Goal: Task Accomplishment & Management: Use online tool/utility

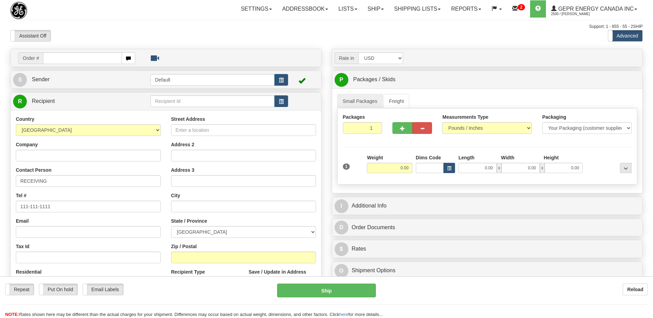
click at [66, 58] on input "text" at bounding box center [82, 58] width 78 height 12
drag, startPoint x: 443, startPoint y: 57, endPoint x: 428, endPoint y: 69, distance: 19.5
click at [443, 57] on div "Rate in Account Currency ARN AWG AUD AUS BHD BBD BFR BMD BRC BRL GBP UKL BND BG…" at bounding box center [487, 58] width 316 height 12
click at [369, 8] on link "Ship" at bounding box center [375, 8] width 26 height 17
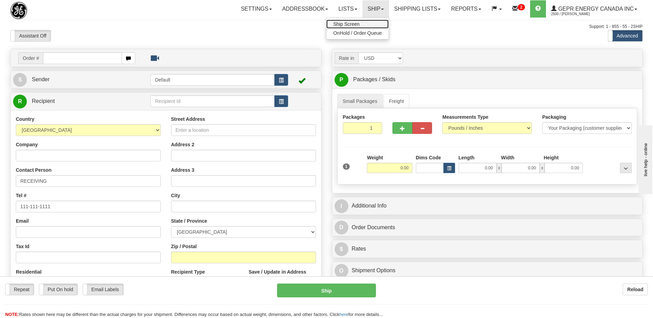
click at [365, 25] on link "Ship Screen" at bounding box center [357, 24] width 62 height 9
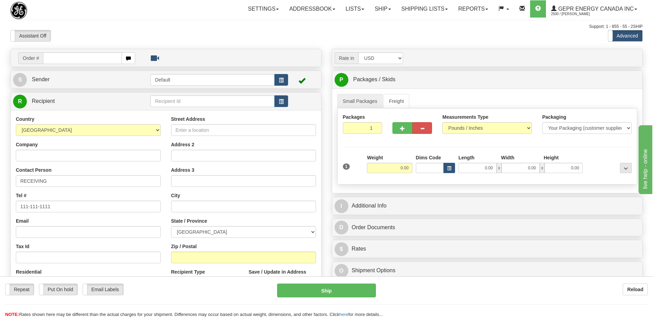
click at [79, 58] on input "text" at bounding box center [82, 58] width 78 height 12
type input "0086696796"
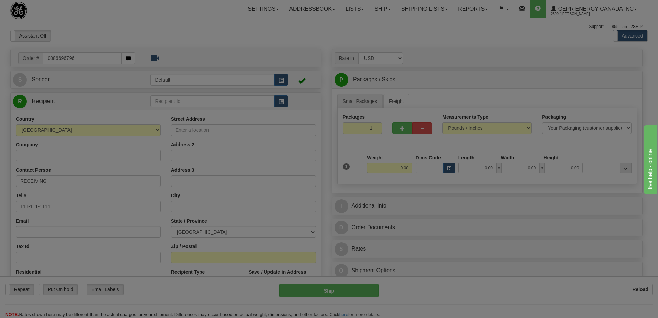
click at [104, 24] on body "Training Course Close Toggle navigation Settings Shipping Preferences New Recip…" at bounding box center [329, 159] width 658 height 318
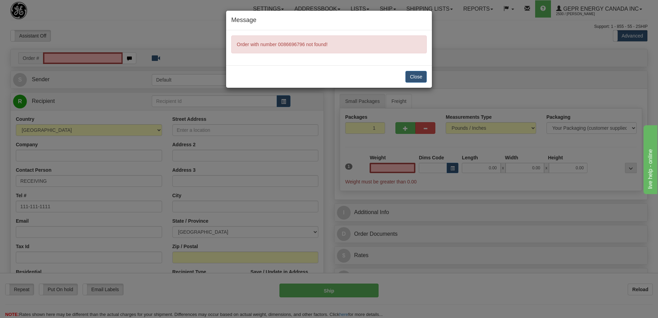
type input "0.00"
click at [410, 77] on button "Close" at bounding box center [415, 77] width 21 height 12
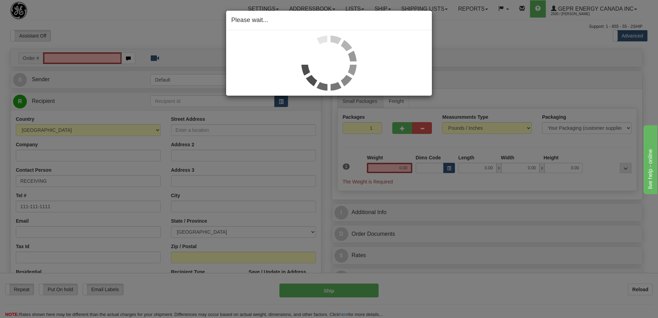
click at [92, 58] on div "Please wait..." at bounding box center [329, 159] width 658 height 318
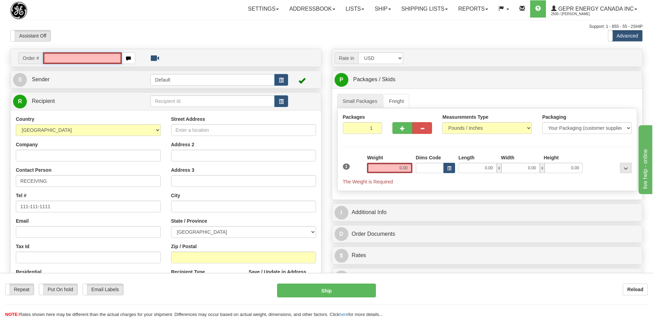
click at [92, 58] on input "text" at bounding box center [82, 58] width 78 height 12
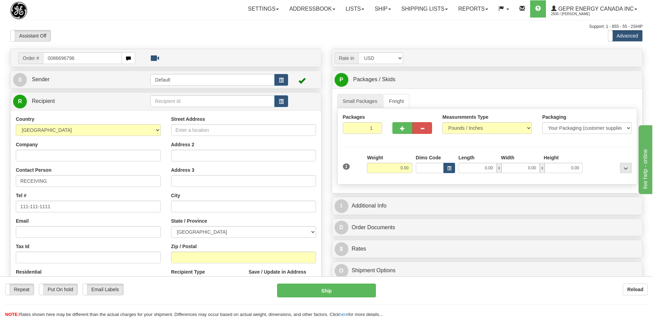
click at [54, 57] on input "0086696796" at bounding box center [82, 58] width 78 height 12
type input "86696796"
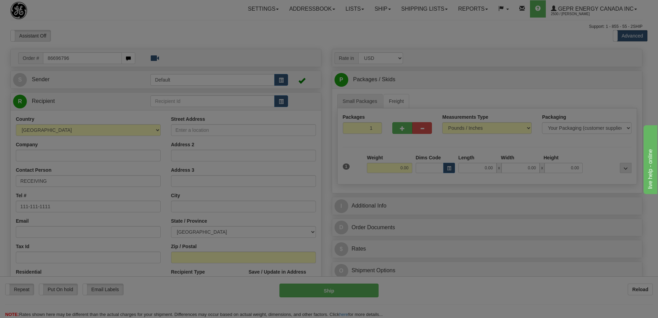
click at [109, 32] on body "Training Course Close Toggle navigation Settings Shipping Preferences New Recip…" at bounding box center [329, 159] width 658 height 318
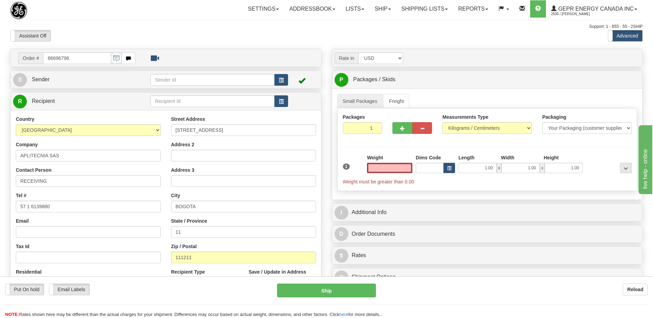
type input "0.00"
click at [206, 30] on div "Assistant On Assistant Off Do a return Do a return" at bounding box center [139, 36] width 268 height 12
click at [190, 234] on input "11" at bounding box center [243, 232] width 145 height 12
type input "1"
click at [181, 30] on div at bounding box center [326, 30] width 632 height 0
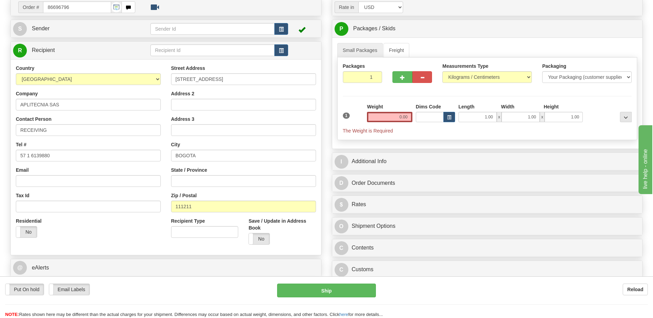
scroll to position [172, 0]
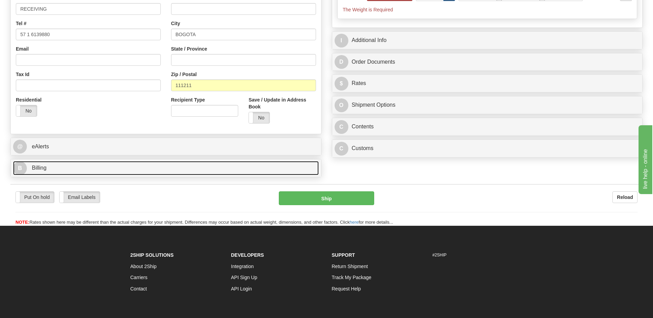
click at [68, 163] on link "B Billing" at bounding box center [165, 168] width 305 height 14
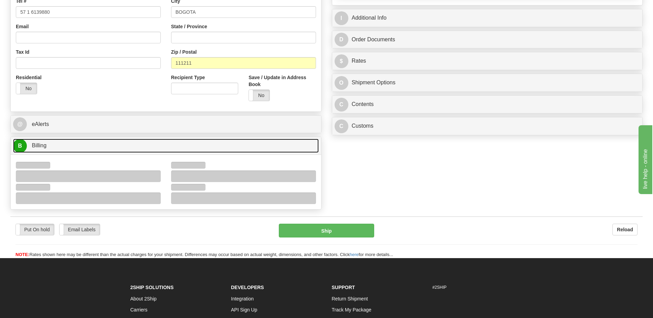
scroll to position [206, 0]
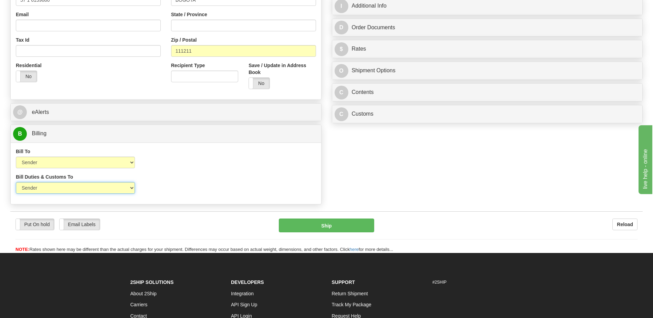
click at [128, 191] on select "Sender Recipient Third Party" at bounding box center [75, 188] width 119 height 12
select select "2"
click at [16, 182] on select "Sender Recipient Third Party" at bounding box center [75, 188] width 119 height 12
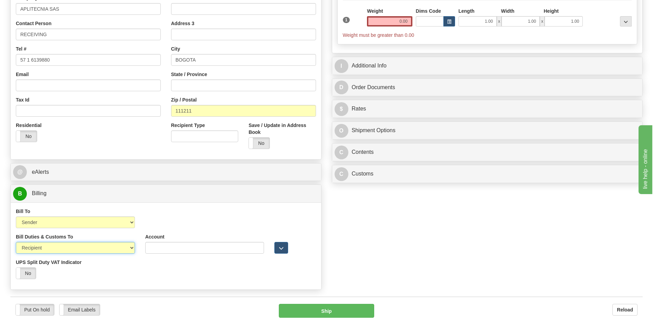
scroll to position [69, 0]
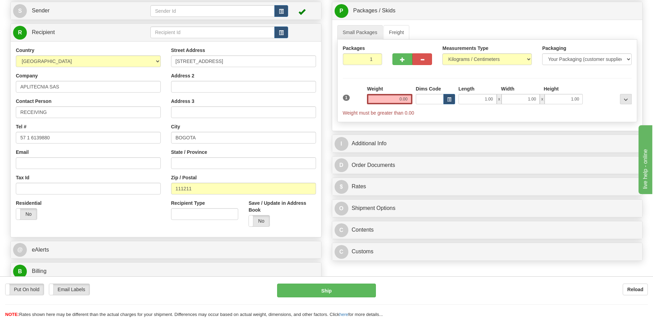
click at [115, 218] on div "Residential Yes No" at bounding box center [88, 212] width 155 height 25
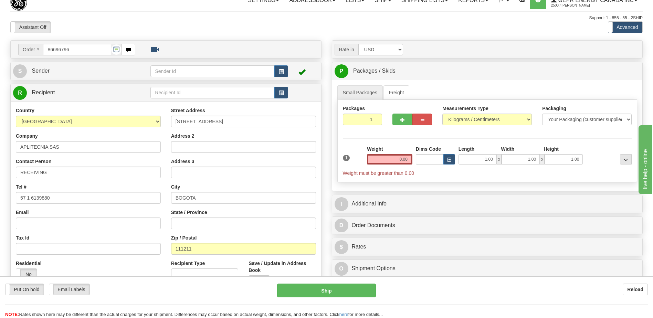
scroll to position [0, 0]
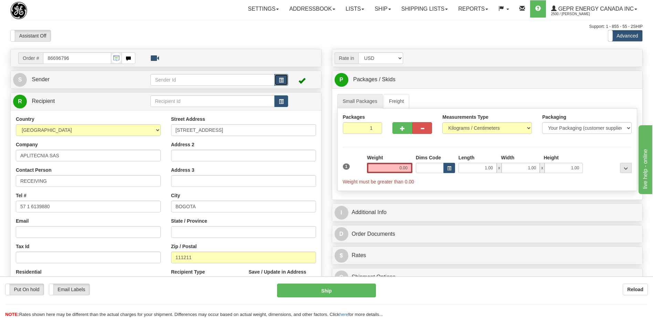
click at [283, 80] on button "button" at bounding box center [281, 80] width 14 height 12
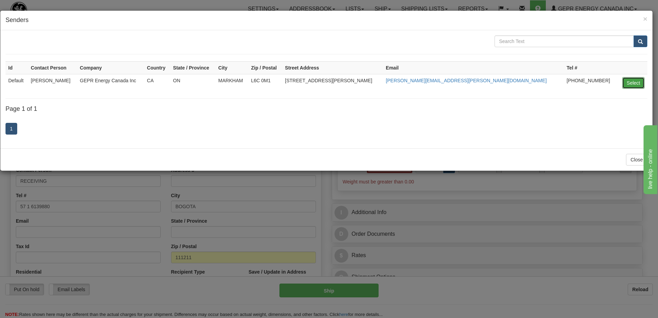
click at [629, 83] on button "Select" at bounding box center [633, 83] width 22 height 12
type input "Default"
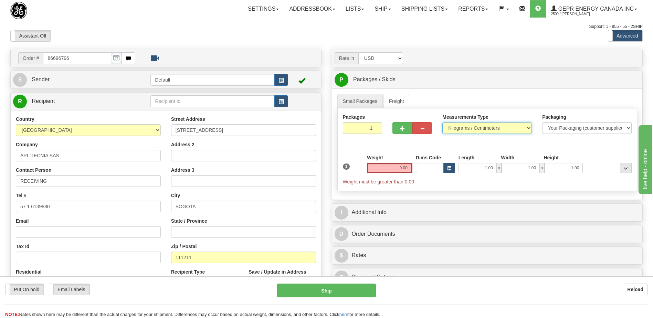
click at [469, 129] on select "Pounds / Inches Kilograms / Centimeters" at bounding box center [486, 128] width 89 height 12
select select "0"
click at [442, 122] on select "Pounds / Inches Kilograms / Centimeters" at bounding box center [486, 128] width 89 height 12
click at [403, 171] on input "0.00" at bounding box center [389, 168] width 45 height 10
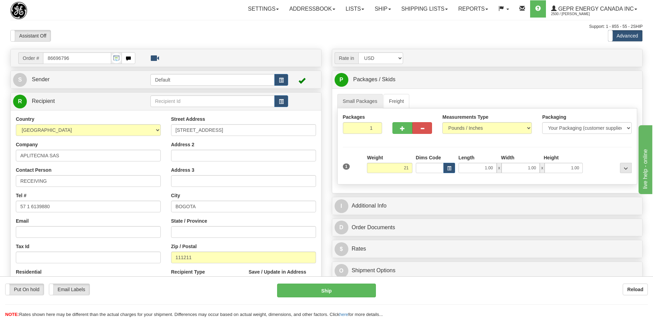
type input "21.00"
drag, startPoint x: 261, startPoint y: 30, endPoint x: 275, endPoint y: 55, distance: 28.4
click at [261, 30] on div "Assistant On Assistant Off Do a return Do a return" at bounding box center [139, 36] width 268 height 12
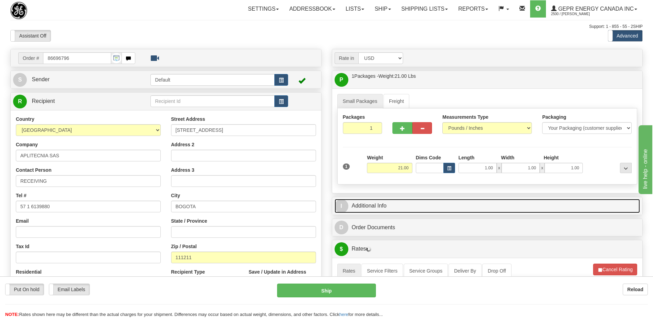
click at [374, 211] on link "I Additional Info" at bounding box center [486, 206] width 305 height 14
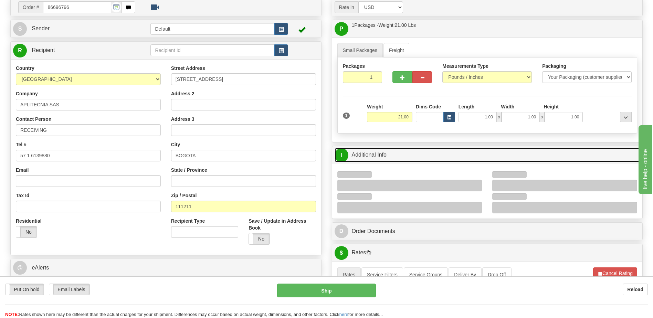
scroll to position [103, 0]
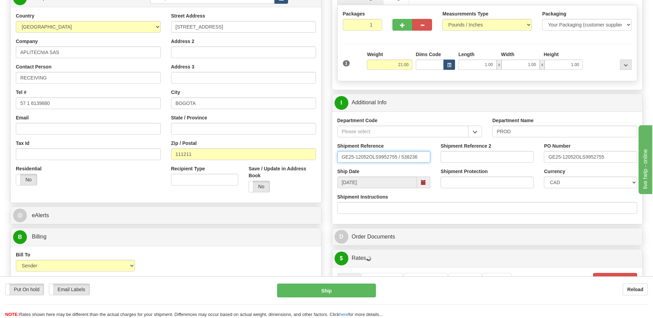
drag, startPoint x: 419, startPoint y: 159, endPoint x: 324, endPoint y: 162, distance: 95.0
type input "5399005826"
drag, startPoint x: 548, startPoint y: 158, endPoint x: 622, endPoint y: 156, distance: 74.0
click at [622, 156] on input "GE25-12052OLS9952755" at bounding box center [590, 157] width 93 height 12
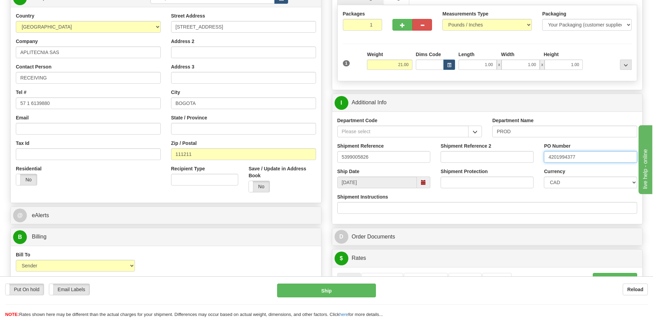
type input "4201994377"
click at [589, 187] on select "CAD USD EUR ZAR RON ANG ARN AUD AUS AWG BBD BFR BGN BHD BMD BND BRC BRL CHP CKZ…" at bounding box center [590, 182] width 93 height 12
select select "1"
click at [544, 176] on select "CAD USD EUR ZAR RON ANG ARN AUD AUS AWG BBD BFR BGN BHD BMD BND BRC BRL CHP CKZ…" at bounding box center [590, 182] width 93 height 12
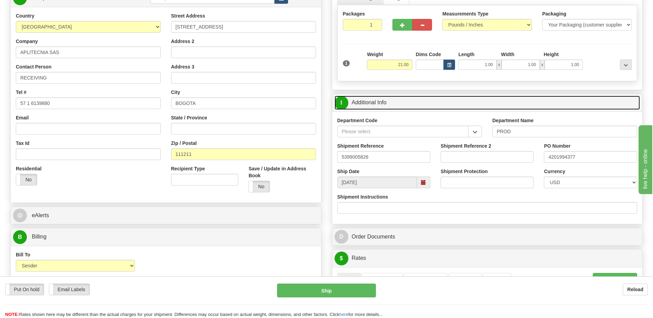
click at [408, 109] on link "I Additional Info" at bounding box center [486, 103] width 305 height 14
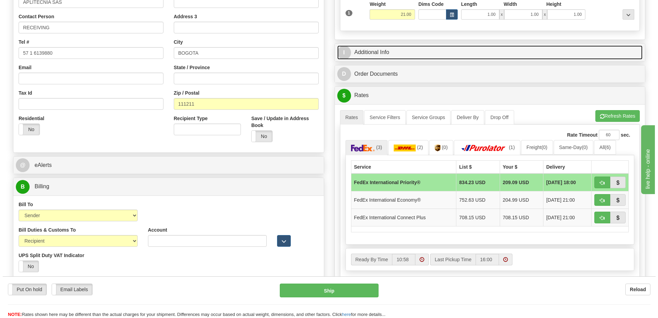
scroll to position [206, 0]
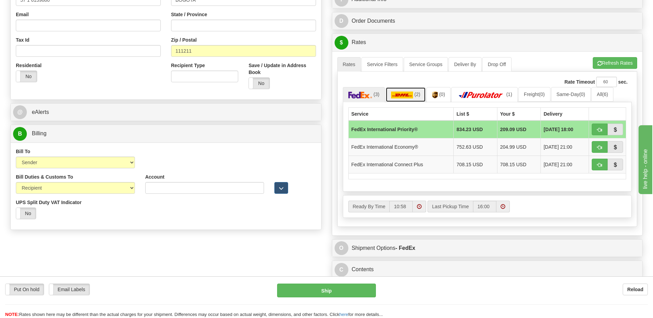
click at [402, 98] on img at bounding box center [402, 95] width 22 height 7
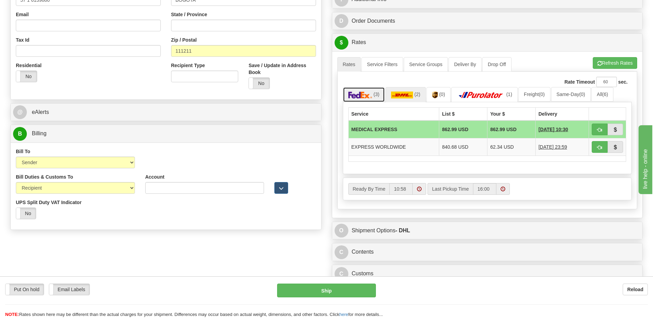
click at [377, 95] on span "(3)" at bounding box center [376, 95] width 6 height 6
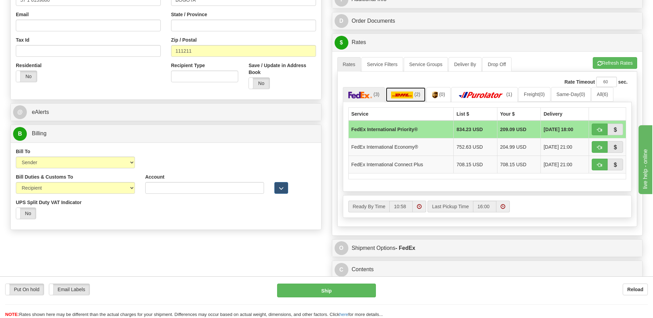
click at [404, 94] on img at bounding box center [402, 95] width 22 height 7
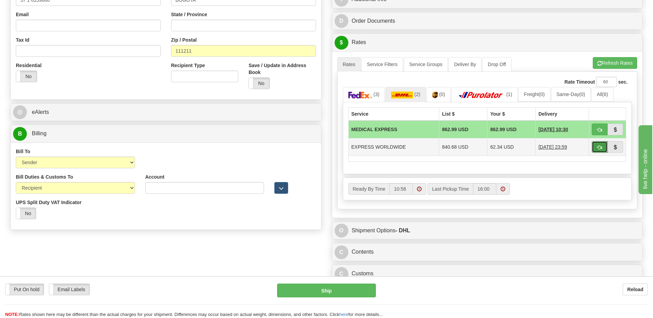
click at [597, 148] on span "button" at bounding box center [599, 147] width 5 height 4
type input "P"
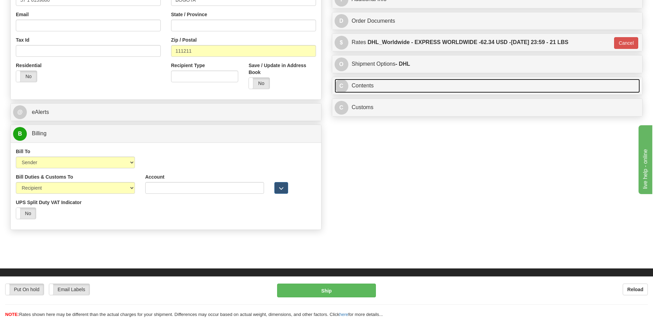
click at [384, 88] on link "C Contents" at bounding box center [486, 86] width 305 height 14
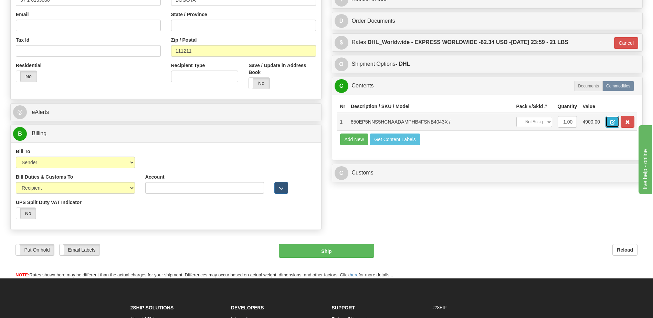
click at [609, 122] on button "button" at bounding box center [612, 122] width 14 height 12
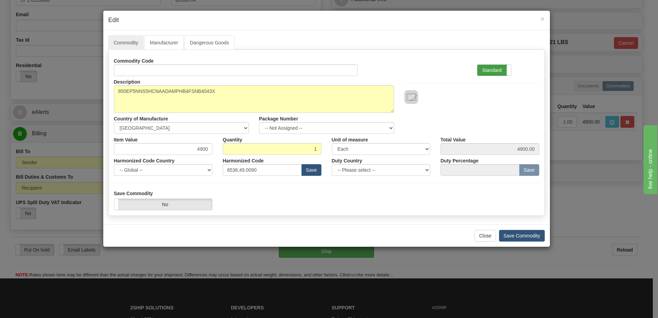
click at [494, 71] on label "Standard" at bounding box center [494, 70] width 34 height 11
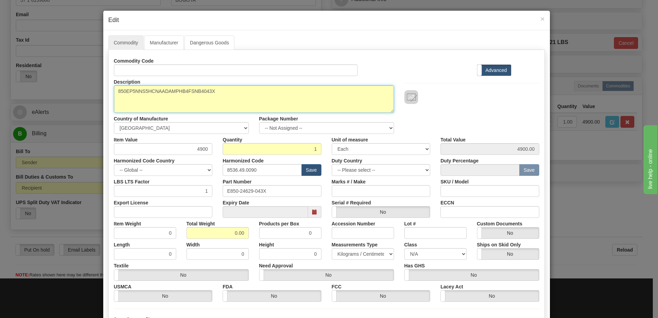
click at [114, 94] on textarea "850EP5NNS5HCNAADAMPHB4FSNB4043X" at bounding box center [254, 99] width 280 height 28
paste textarea "Feeder Protection System"
type textarea "Feeder Protection System P/N 850EP5NNS5HCNAADAMPHB4FSNB4043X"
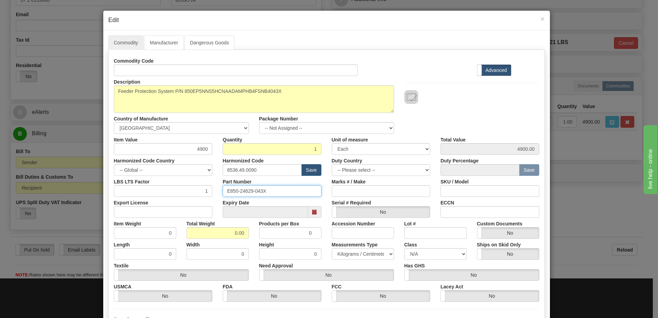
drag, startPoint x: 269, startPoint y: 191, endPoint x: 163, endPoint y: 194, distance: 106.0
click at [163, 194] on div "LBS LTS Factor 1 Part Number E850-24629-043X Marks # / Make SKU / Model" at bounding box center [327, 186] width 436 height 21
click at [226, 234] on input "0.00" at bounding box center [217, 233] width 62 height 12
type input "1"
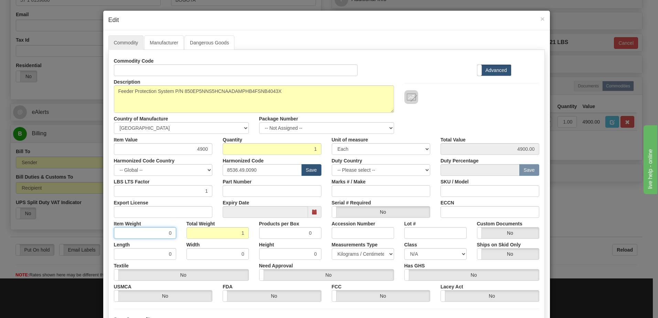
type input "1.0000"
click at [137, 236] on input "1.0000" at bounding box center [145, 233] width 62 height 12
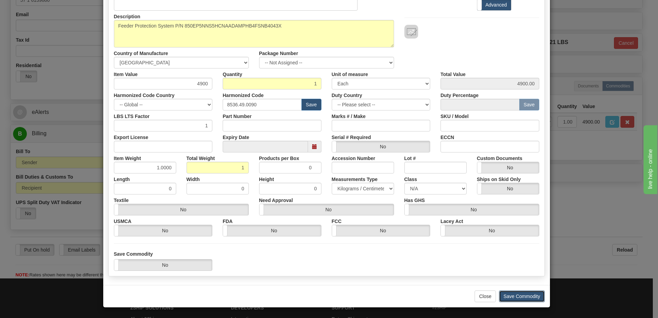
click at [524, 296] on button "Save Commodity" at bounding box center [522, 296] width 46 height 12
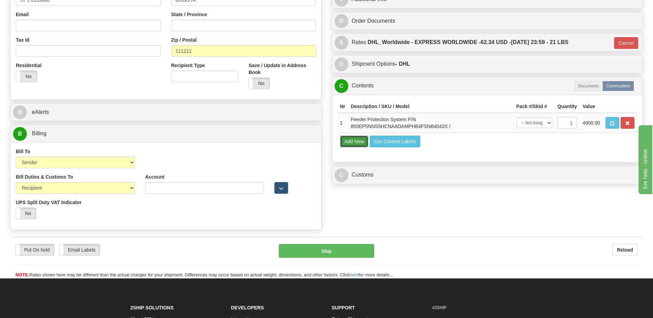
click at [354, 143] on button "Add New" at bounding box center [354, 142] width 29 height 12
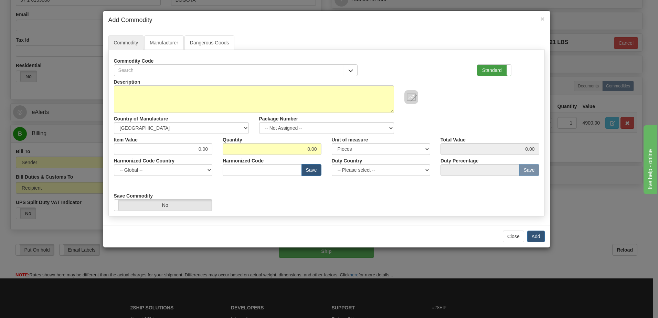
click at [492, 65] on label "Standard" at bounding box center [494, 70] width 34 height 11
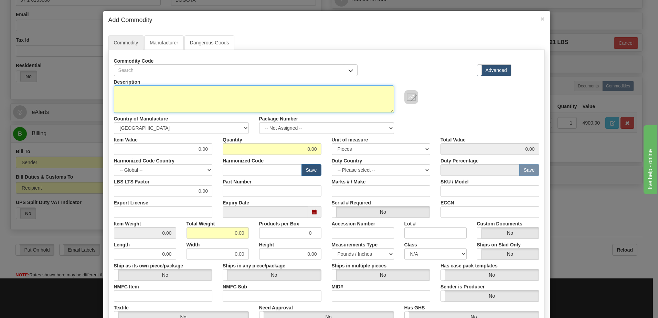
click at [165, 103] on textarea "Description" at bounding box center [254, 99] width 280 height 28
type textarea "FREIGHT"
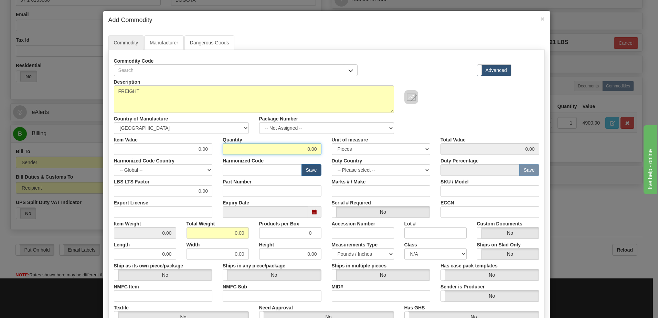
drag, startPoint x: 320, startPoint y: 151, endPoint x: 357, endPoint y: 156, distance: 37.9
click at [353, 156] on div "Description FREIGHT Country of Manufacture -- Unknown -- AFGHANISTAN ALAND ISLA…" at bounding box center [326, 227] width 425 height 303
type input "1"
click at [193, 233] on input "0.00" at bounding box center [217, 233] width 62 height 12
drag, startPoint x: 224, startPoint y: 234, endPoint x: 300, endPoint y: 235, distance: 76.0
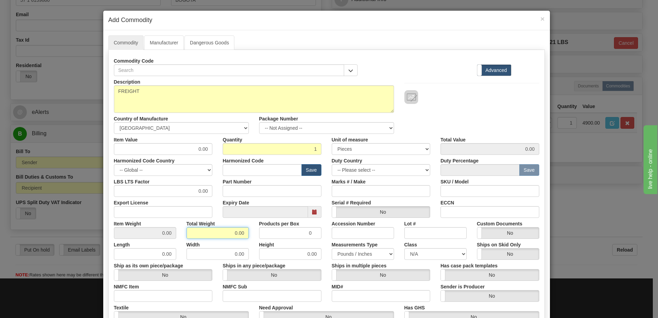
click at [300, 235] on div "Item Weight 0.00 Total Weight 0.00 Products per Box 0 Accession Number Lot # Cu…" at bounding box center [327, 228] width 436 height 21
type input "1"
type input "1.0000"
click at [110, 151] on div "Item Value 0.00" at bounding box center [163, 144] width 109 height 21
drag, startPoint x: 189, startPoint y: 150, endPoint x: 222, endPoint y: 147, distance: 33.2
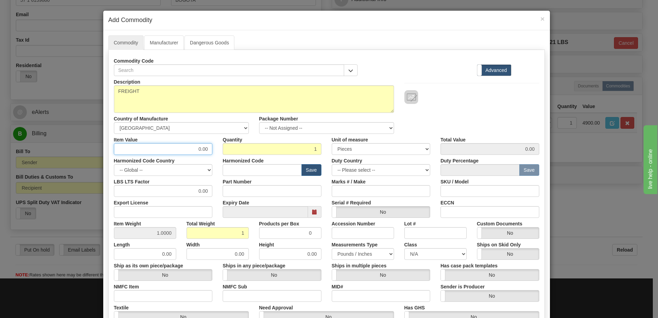
click at [222, 147] on div "Item Value 0.00 Quantity 1 Unit of measure 3 Thousand Square Inches Adjustments…" at bounding box center [327, 144] width 436 height 21
type input "108.75"
click at [464, 152] on input "108.75" at bounding box center [489, 149] width 99 height 12
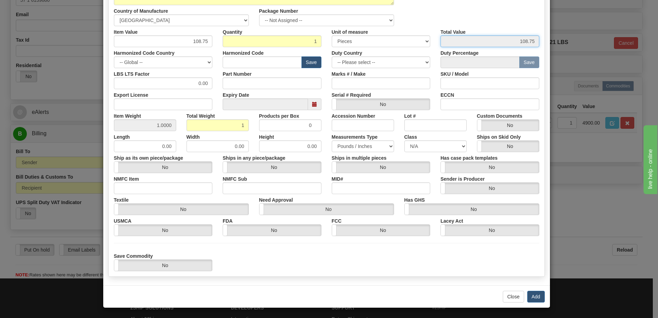
scroll to position [108, 0]
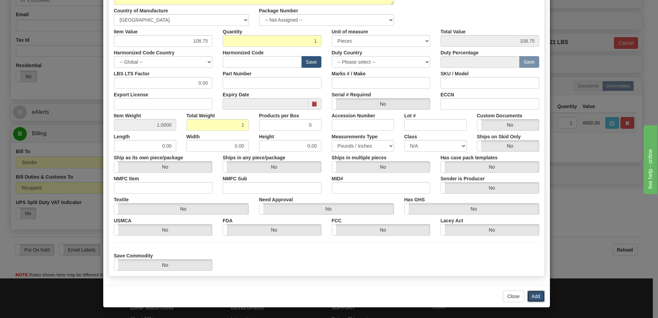
click at [533, 294] on button "Add" at bounding box center [536, 296] width 18 height 12
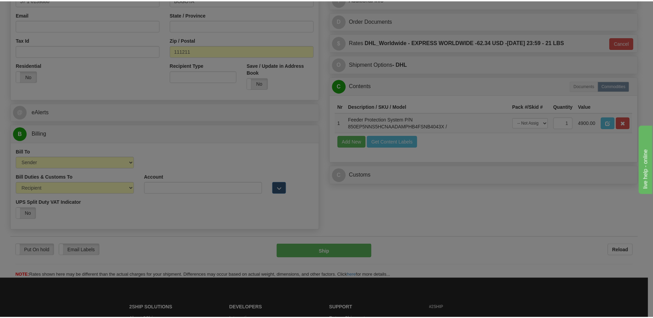
scroll to position [0, 0]
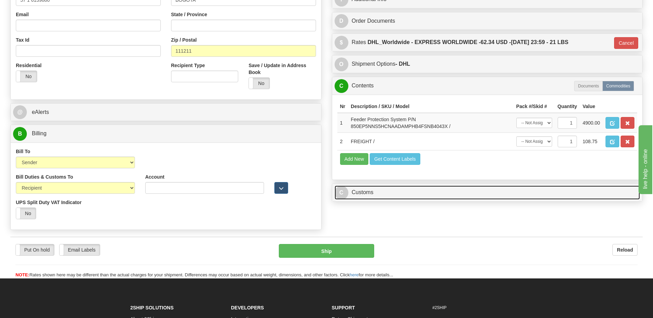
click at [379, 194] on link "C Customs" at bounding box center [486, 192] width 305 height 14
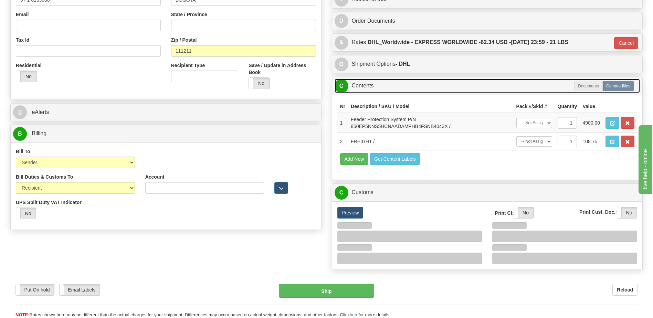
click at [376, 84] on link "C Contents" at bounding box center [486, 86] width 305 height 14
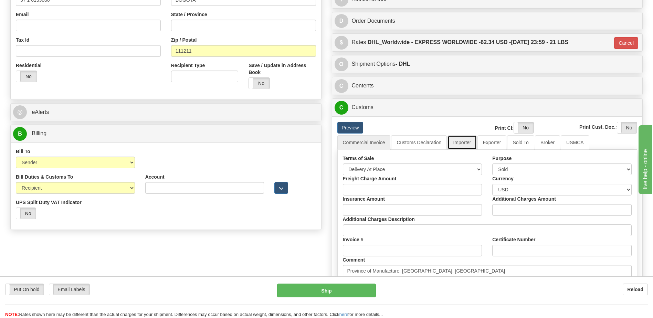
click at [468, 137] on link "Importer" at bounding box center [461, 142] width 29 height 14
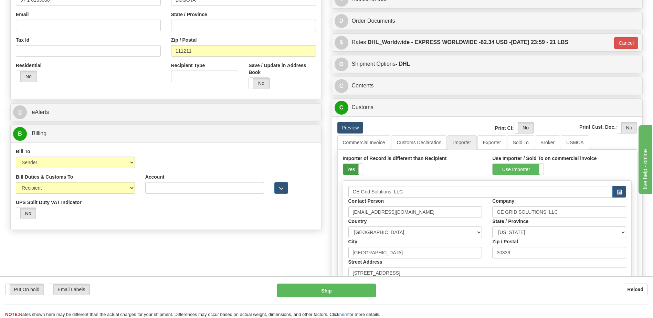
drag, startPoint x: 351, startPoint y: 171, endPoint x: 427, endPoint y: 157, distance: 77.3
click at [351, 171] on label "Yes" at bounding box center [353, 169] width 20 height 11
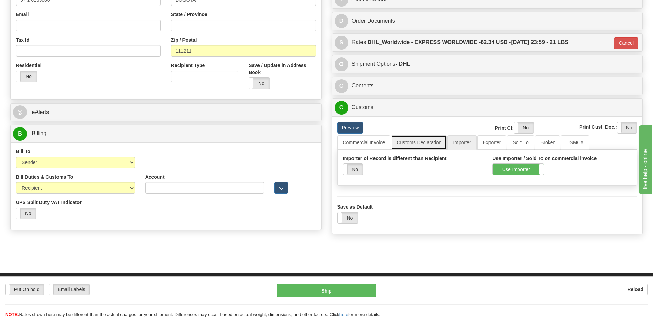
click at [425, 145] on link "Customs Declaration" at bounding box center [419, 142] width 56 height 14
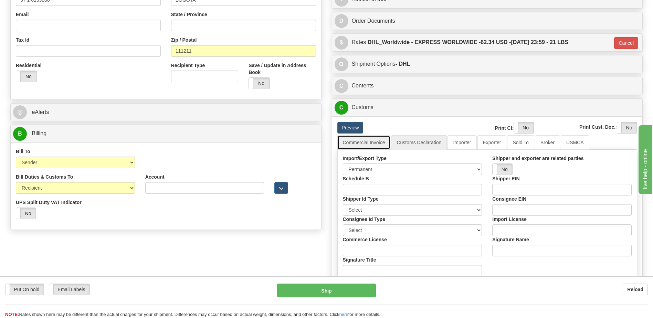
click at [375, 143] on link "Commercial Invoice" at bounding box center [363, 142] width 53 height 14
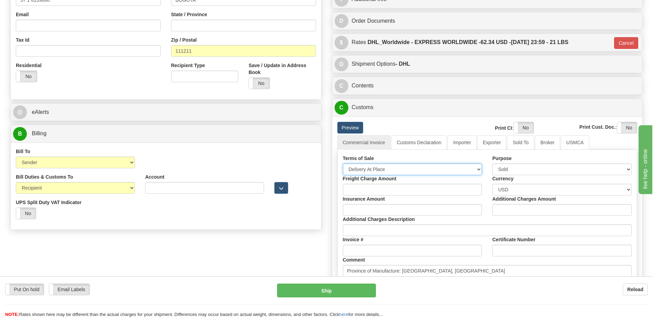
click at [371, 168] on select "Free Carrier Free On Board Ex Works Delivered Duty Unpaid Delivered Duty Paid C…" at bounding box center [412, 169] width 139 height 12
select select "7"
click at [343, 163] on select "Free Carrier Free On Board Ex Works Delivered Duty Unpaid Delivered Duty Paid C…" at bounding box center [412, 169] width 139 height 12
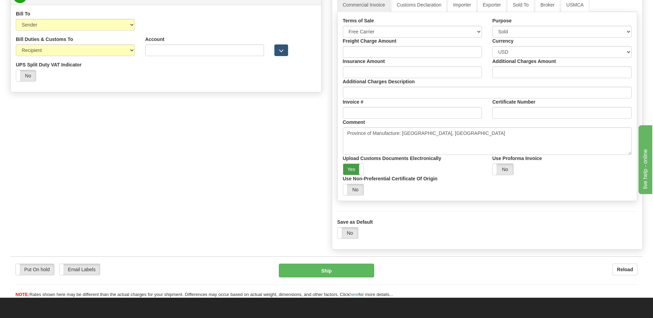
click at [346, 174] on label "Yes" at bounding box center [353, 169] width 21 height 11
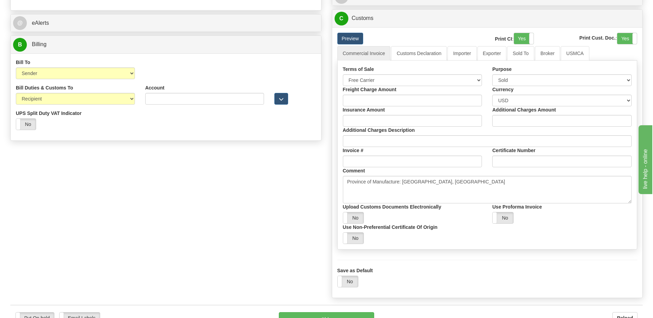
scroll to position [241, 0]
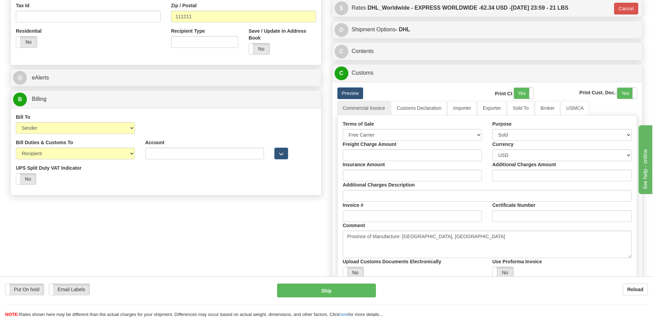
drag, startPoint x: 526, startPoint y: 94, endPoint x: 618, endPoint y: 102, distance: 92.9
click at [525, 94] on label "Yes" at bounding box center [524, 93] width 20 height 11
click at [627, 96] on label "Yes" at bounding box center [627, 93] width 20 height 11
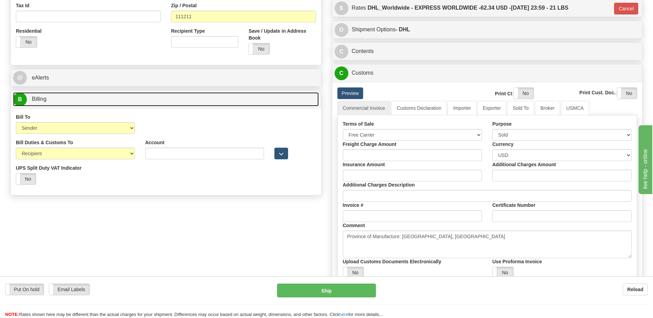
click at [141, 100] on link "B Billing" at bounding box center [165, 99] width 305 height 14
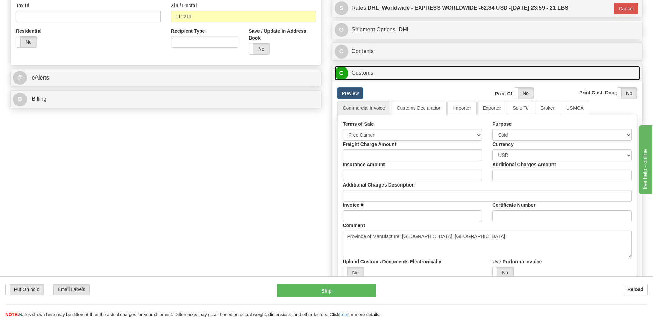
click at [356, 75] on link "C Customs" at bounding box center [486, 73] width 305 height 14
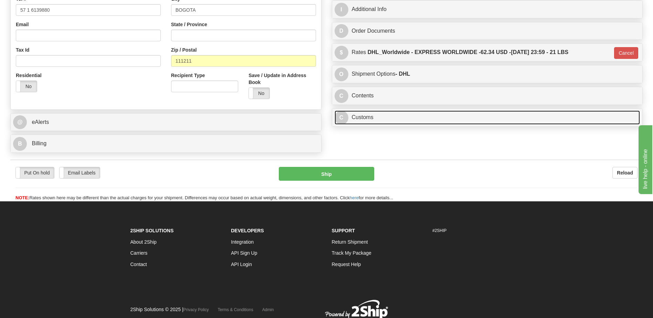
scroll to position [154, 0]
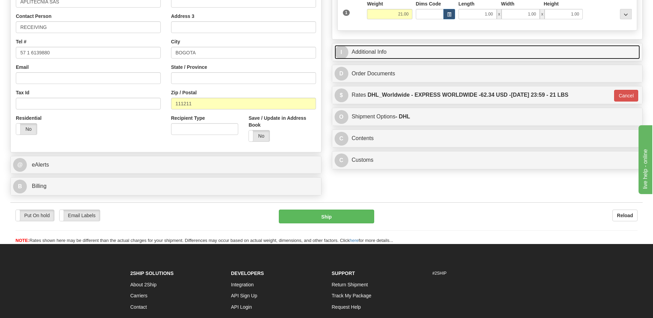
click at [388, 53] on link "I Additional Info" at bounding box center [486, 52] width 305 height 14
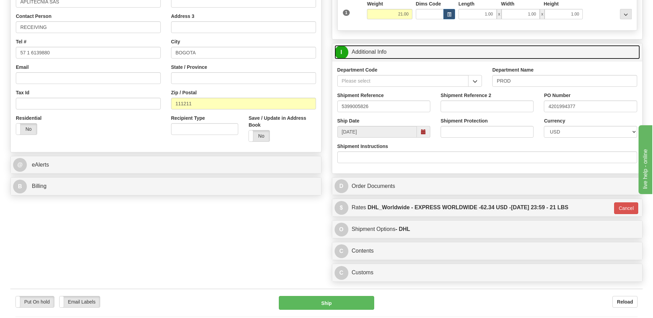
click at [388, 53] on link "I Additional Info" at bounding box center [486, 52] width 305 height 14
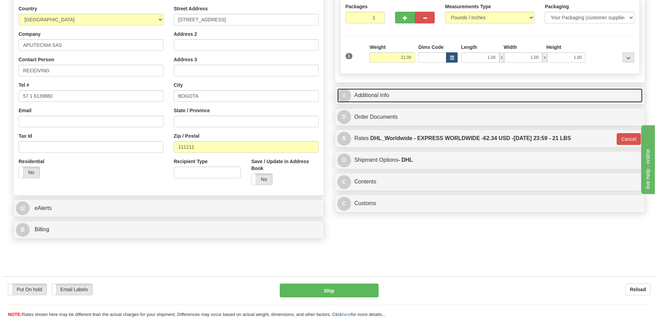
scroll to position [51, 0]
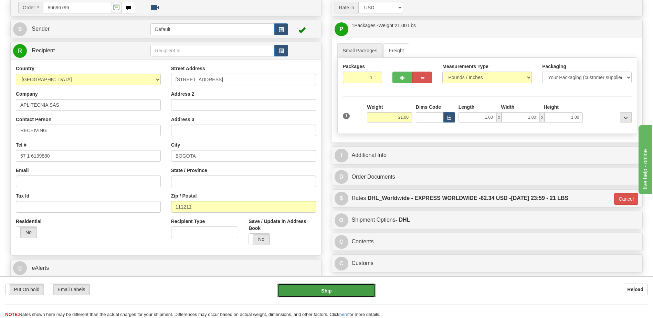
click at [342, 294] on button "Ship" at bounding box center [326, 290] width 98 height 14
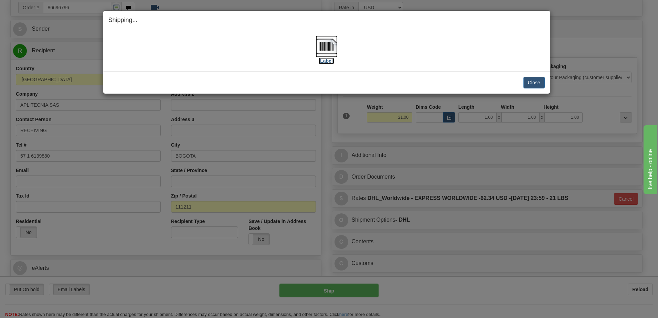
click at [322, 43] on img at bounding box center [326, 46] width 22 height 22
click at [523, 78] on div "Close Cancel" at bounding box center [326, 83] width 436 height 12
click at [529, 79] on button "Close" at bounding box center [533, 83] width 21 height 12
